Goal: Task Accomplishment & Management: Manage account settings

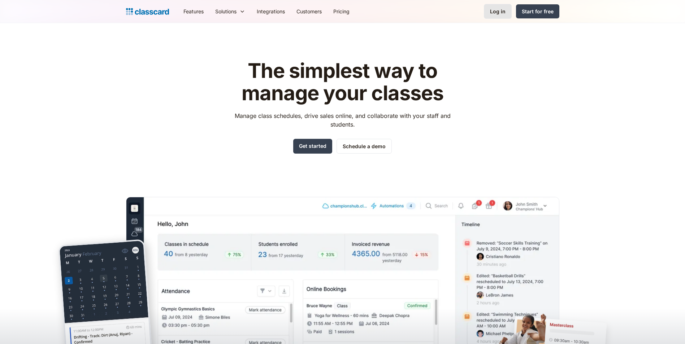
drag, startPoint x: 0, startPoint y: 0, endPoint x: 501, endPoint y: 17, distance: 501.5
click at [501, 17] on link "Log in" at bounding box center [498, 11] width 28 height 15
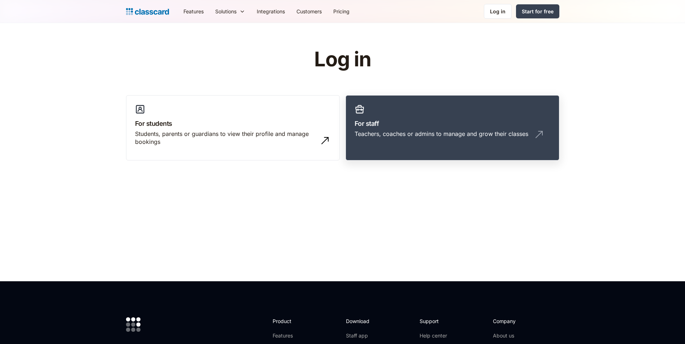
click at [438, 131] on div "Teachers, coaches or admins to manage and grow their classes" at bounding box center [441, 134] width 174 height 8
